Goal: Find specific page/section: Find specific page/section

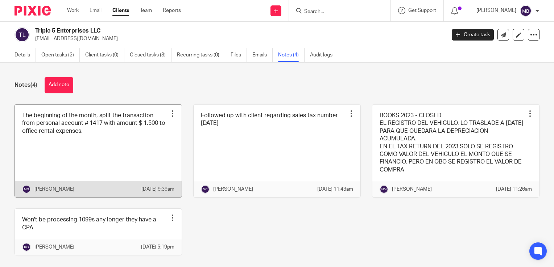
scroll to position [29, 0]
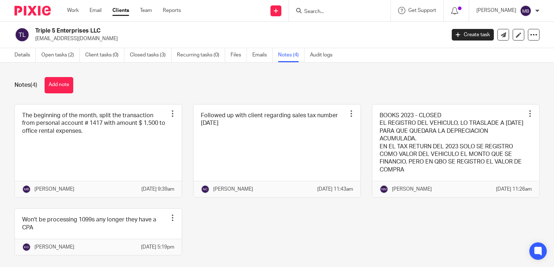
click at [117, 9] on link "Clients" at bounding box center [120, 10] width 17 height 7
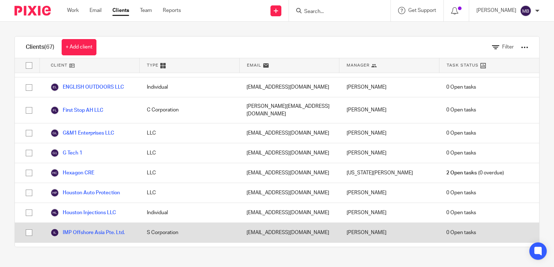
scroll to position [544, 0]
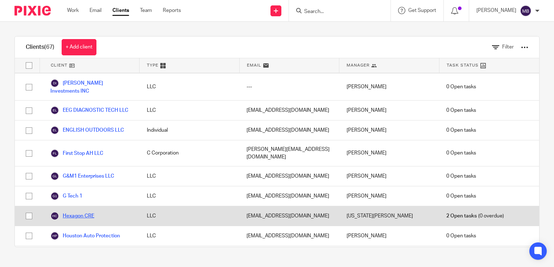
click at [88, 212] on link "Hexagon CRE" at bounding box center [72, 216] width 44 height 9
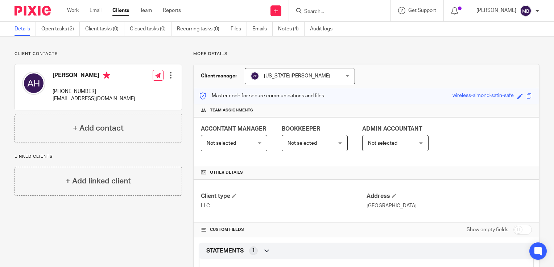
scroll to position [94, 0]
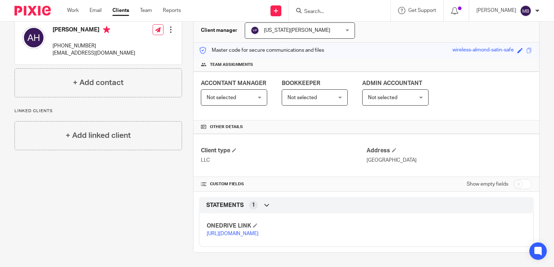
click at [238, 232] on link "[URL][DOMAIN_NAME]" at bounding box center [233, 234] width 52 height 5
